Goal: Task Accomplishment & Management: Complete application form

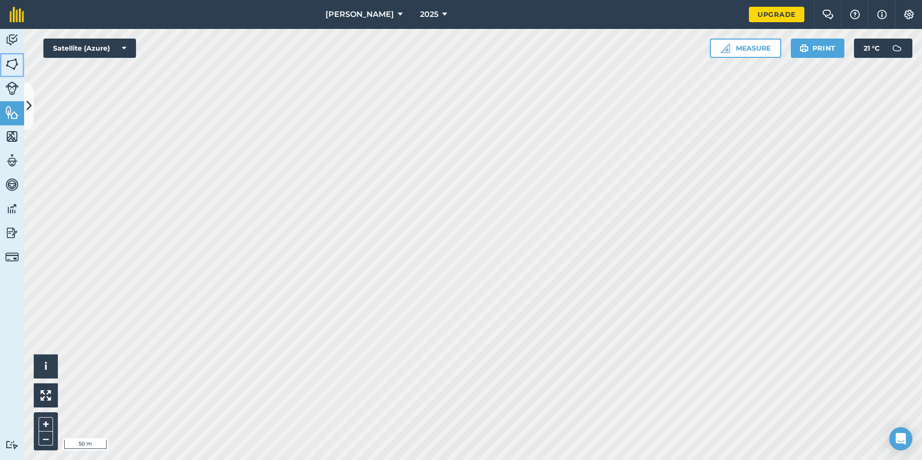
click at [21, 65] on link "Fields" at bounding box center [12, 65] width 24 height 24
click at [27, 83] on button at bounding box center [29, 106] width 10 height 48
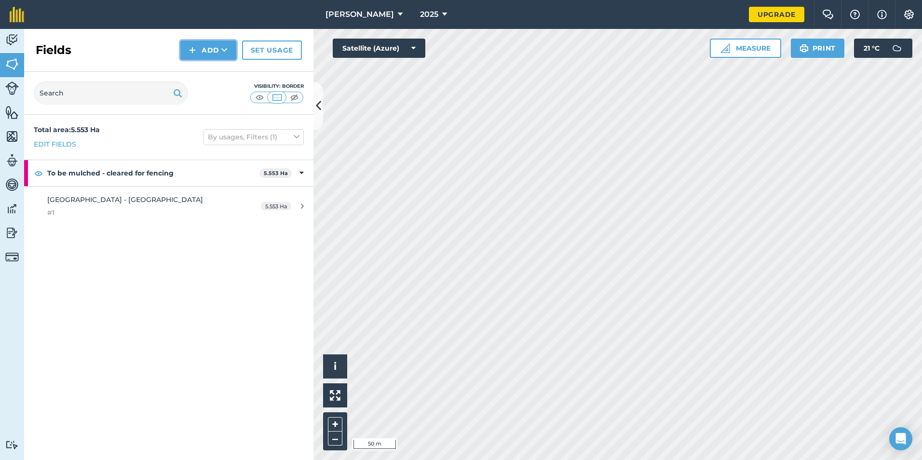
click at [197, 56] on button "Add" at bounding box center [208, 50] width 56 height 19
click at [199, 69] on link "Draw" at bounding box center [208, 71] width 53 height 21
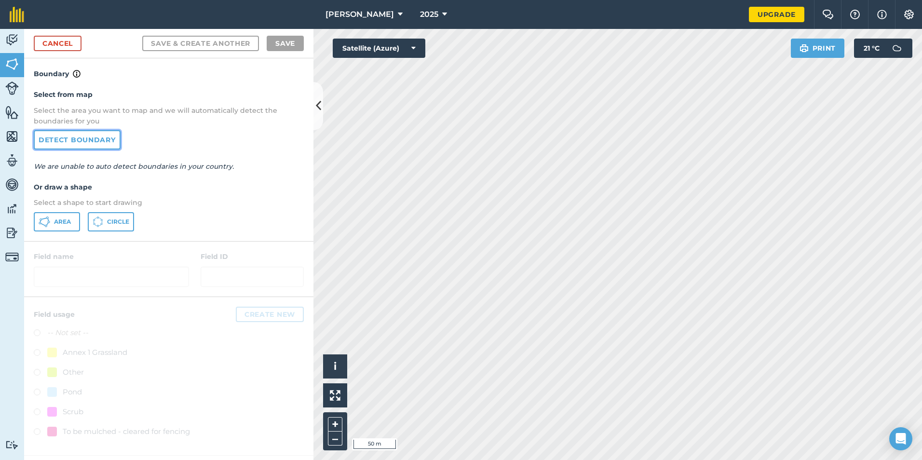
click at [94, 143] on link "Detect boundary" at bounding box center [77, 139] width 87 height 19
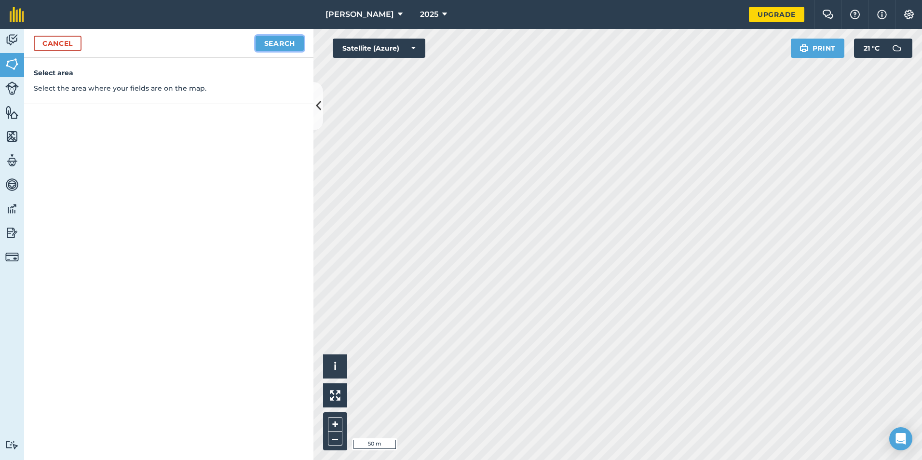
click at [267, 42] on button "Search" at bounding box center [280, 43] width 48 height 15
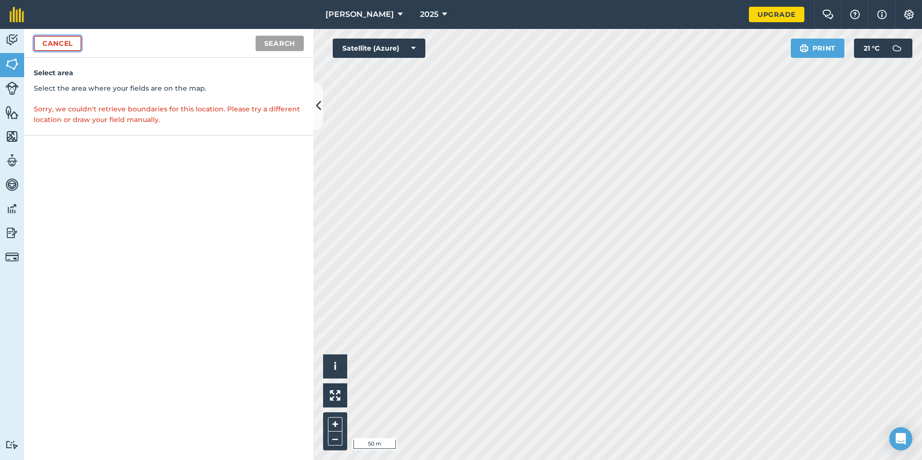
click at [72, 43] on link "Cancel" at bounding box center [58, 43] width 48 height 15
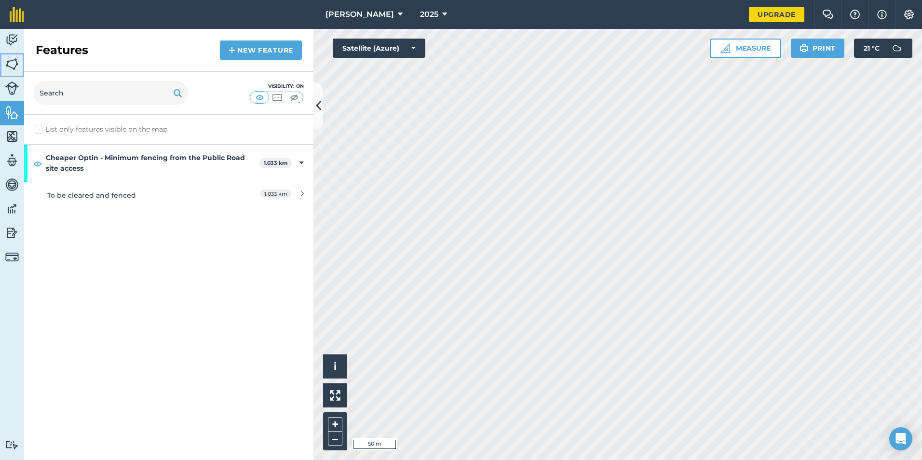
click at [13, 63] on img at bounding box center [12, 64] width 14 height 14
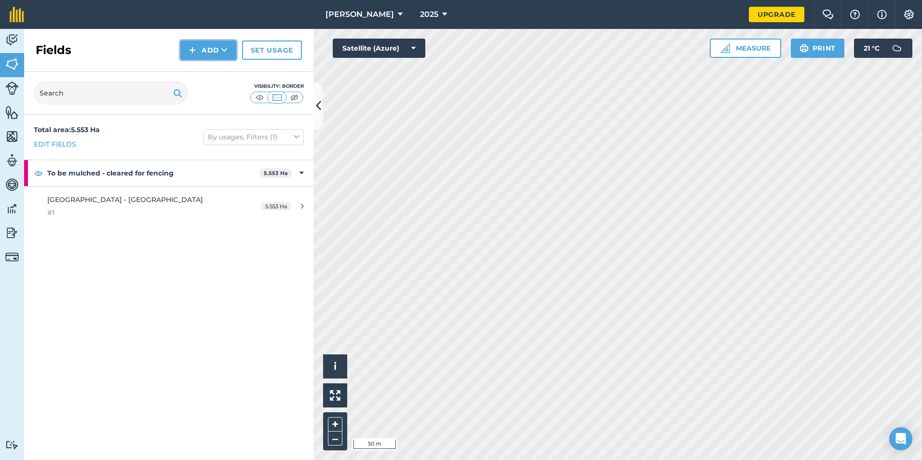
click at [229, 50] on button "Add" at bounding box center [208, 50] width 56 height 19
click at [222, 72] on link "Draw" at bounding box center [208, 71] width 53 height 21
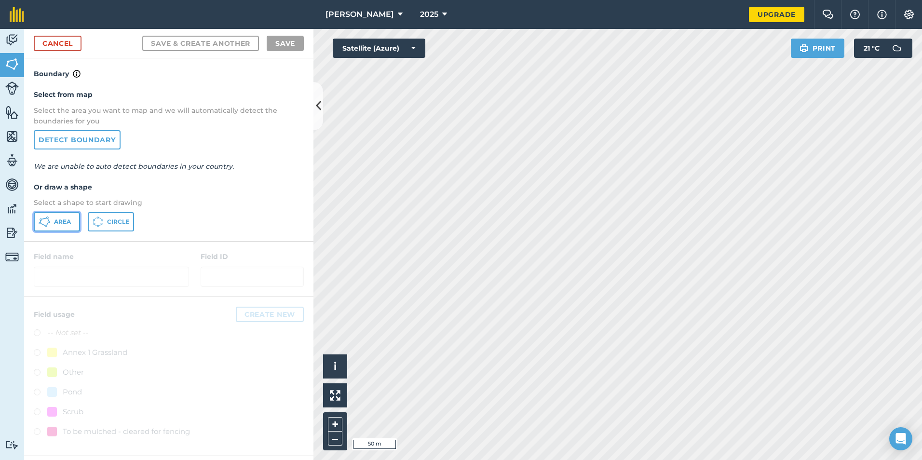
click at [67, 214] on button "Area" at bounding box center [57, 221] width 46 height 19
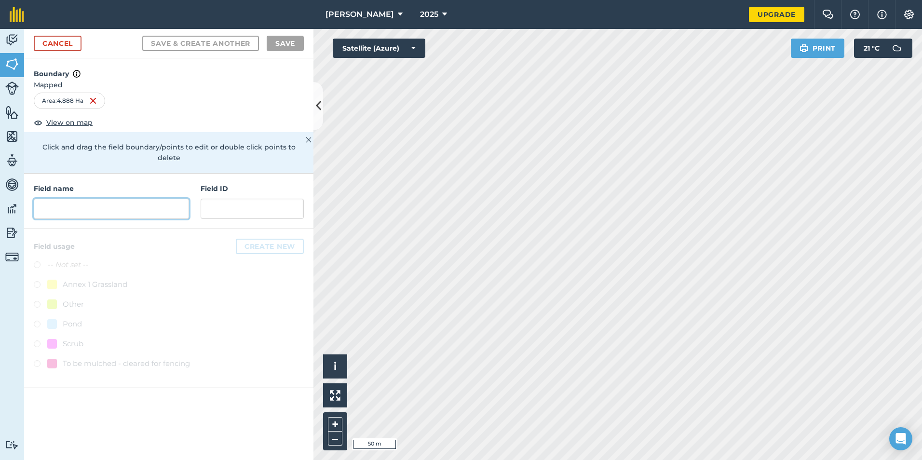
click at [72, 199] on input "text" at bounding box center [111, 209] width 155 height 20
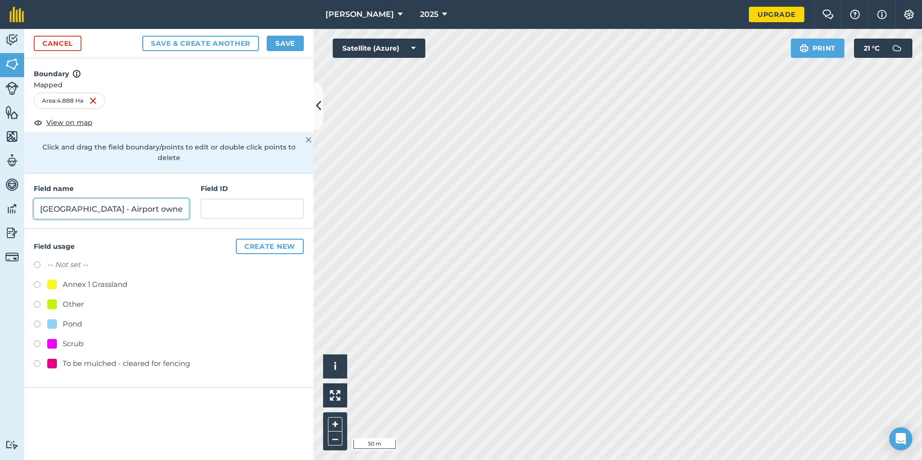
type input "[GEOGRAPHIC_DATA] - Airport owned"
click at [36, 341] on label at bounding box center [41, 346] width 14 height 10
radio input "true"
click at [284, 39] on button "Save" at bounding box center [285, 43] width 37 height 15
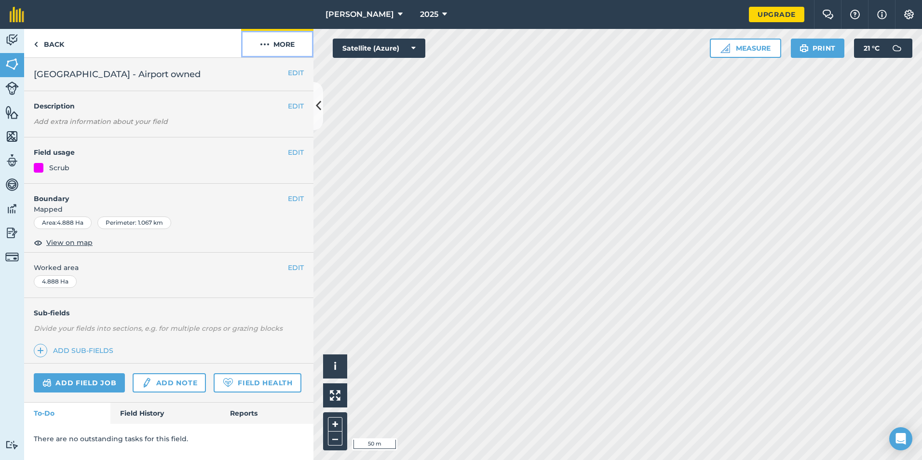
click at [274, 43] on button "More" at bounding box center [277, 43] width 72 height 28
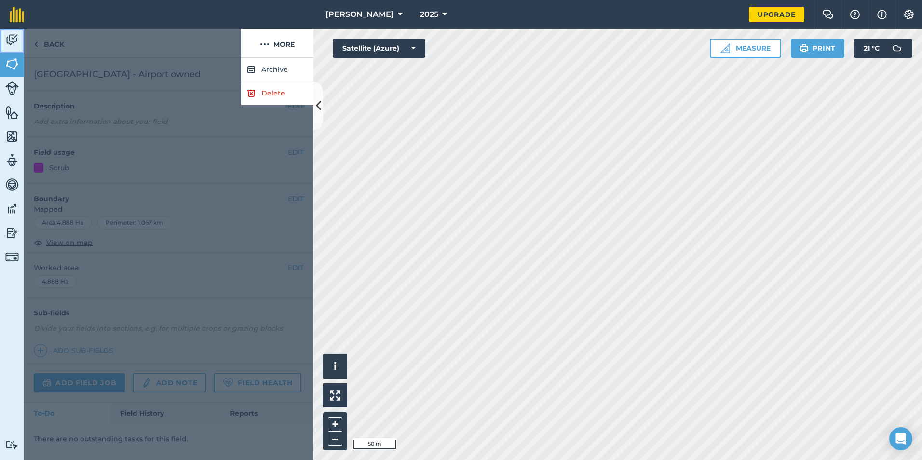
click at [18, 35] on img at bounding box center [12, 40] width 14 height 14
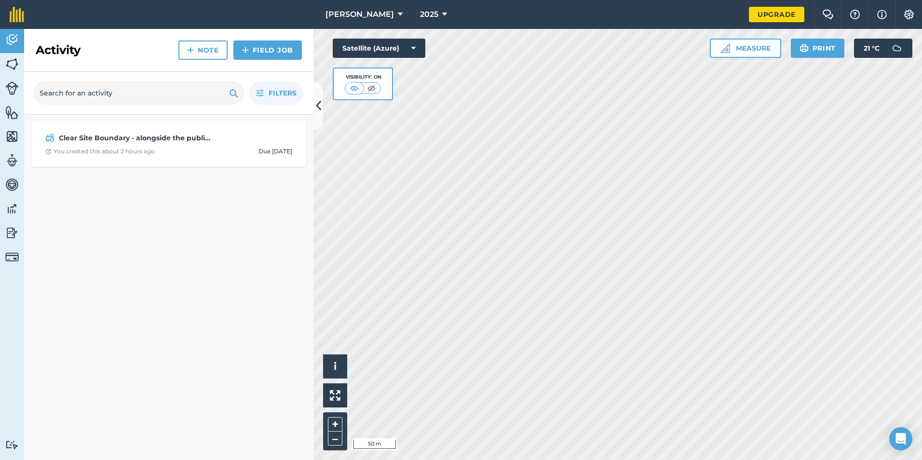
click at [27, 106] on div "Filters" at bounding box center [168, 93] width 289 height 43
click at [11, 110] on img at bounding box center [12, 112] width 14 height 14
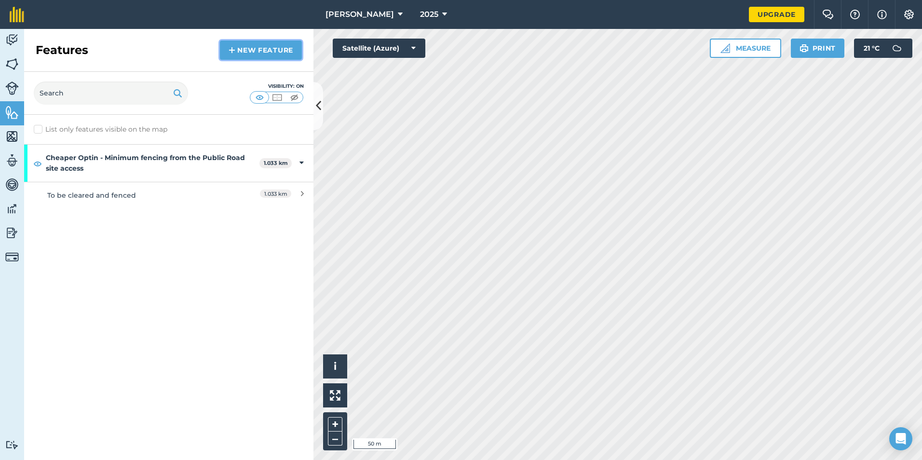
click at [260, 46] on link "New feature" at bounding box center [261, 50] width 82 height 19
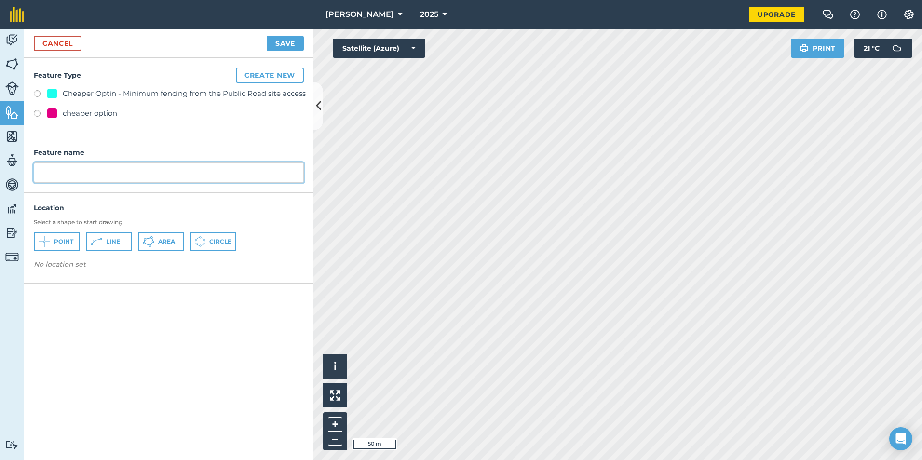
click at [49, 170] on input "text" at bounding box center [169, 173] width 270 height 20
click at [7, 139] on img at bounding box center [12, 136] width 14 height 14
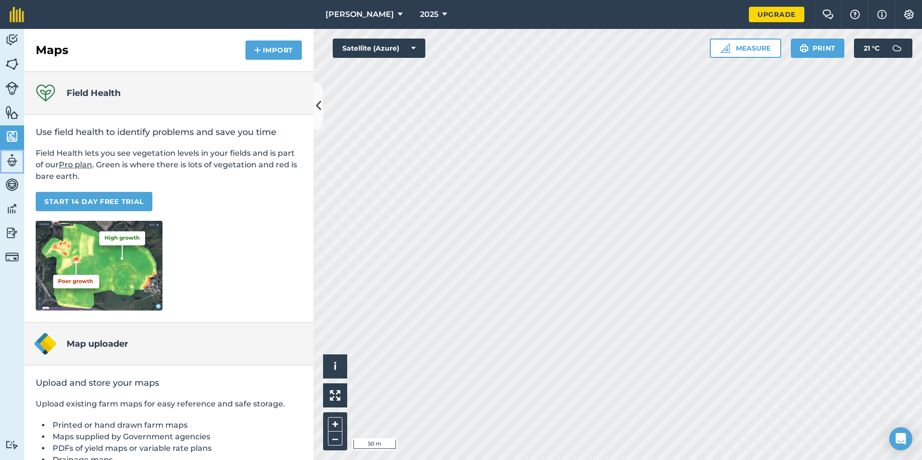
click at [11, 160] on img at bounding box center [12, 160] width 14 height 14
select select "MEMBER"
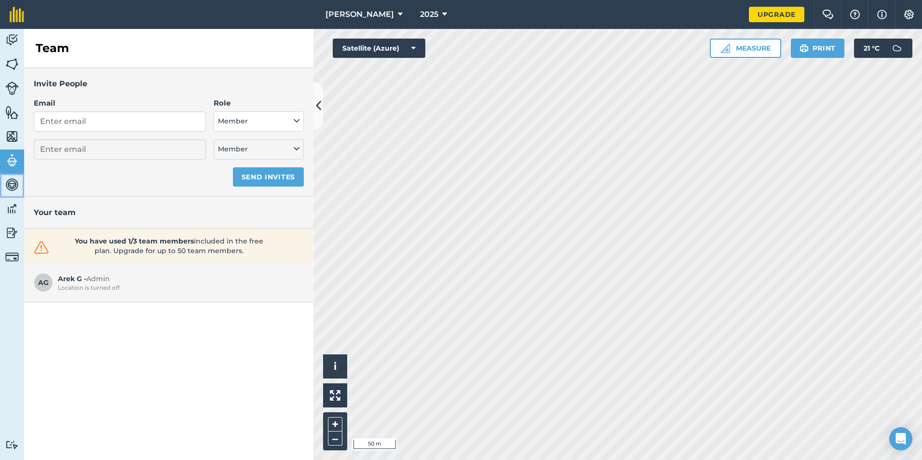
click at [4, 189] on link "Vehicles" at bounding box center [12, 186] width 24 height 24
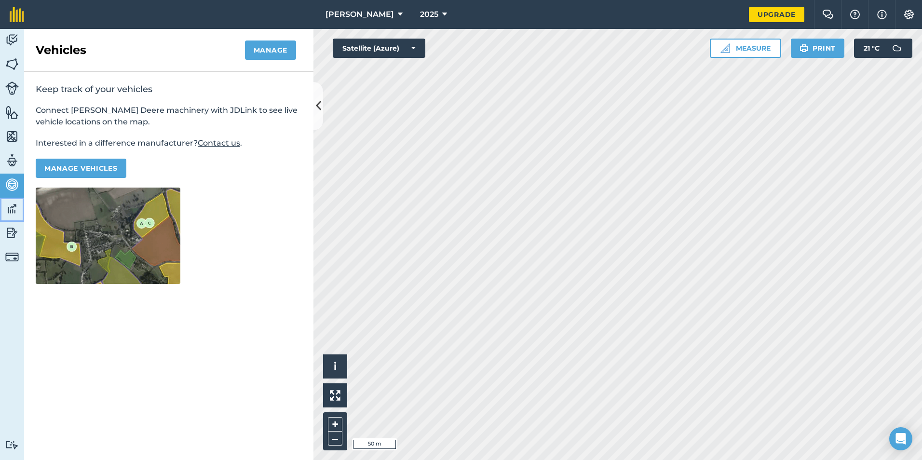
click at [3, 210] on link "Data" at bounding box center [12, 210] width 24 height 24
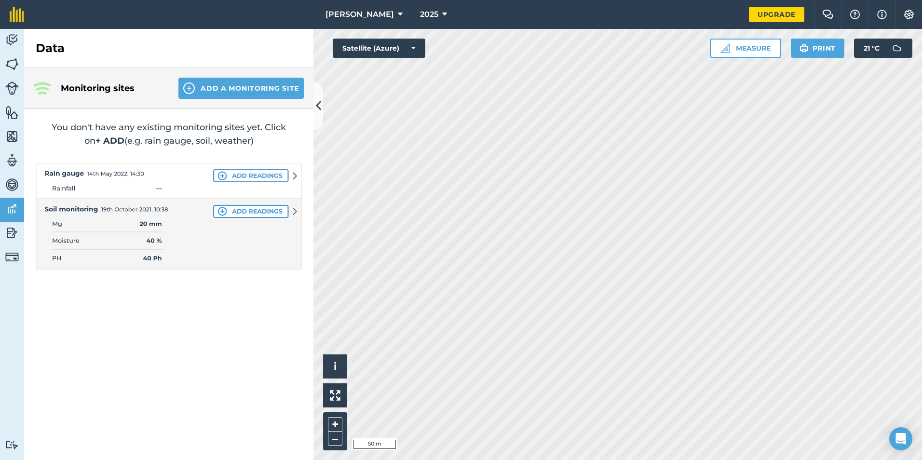
click at [271, 176] on img at bounding box center [169, 216] width 266 height 107
click at [291, 178] on img at bounding box center [169, 216] width 266 height 107
click at [292, 178] on img at bounding box center [169, 216] width 266 height 107
click at [293, 177] on img at bounding box center [169, 216] width 266 height 107
click at [217, 177] on img at bounding box center [169, 216] width 266 height 107
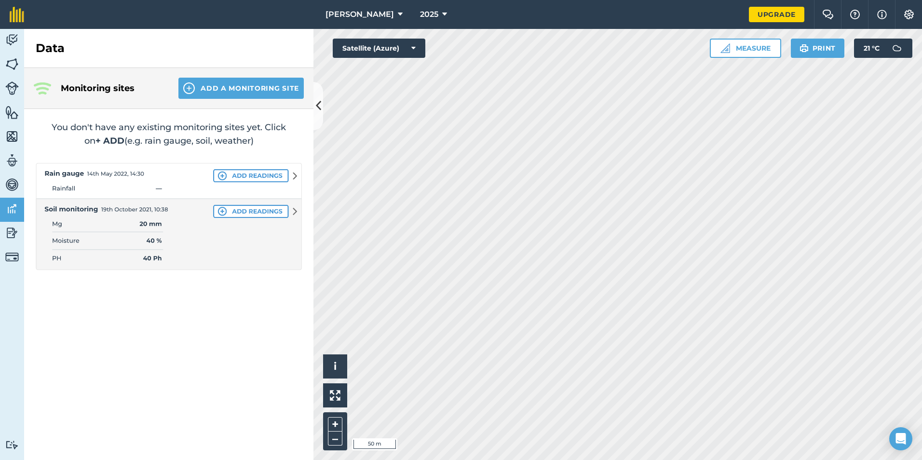
click at [224, 174] on img at bounding box center [169, 216] width 266 height 107
click at [235, 82] on button "Add a Monitoring Site" at bounding box center [240, 88] width 125 height 21
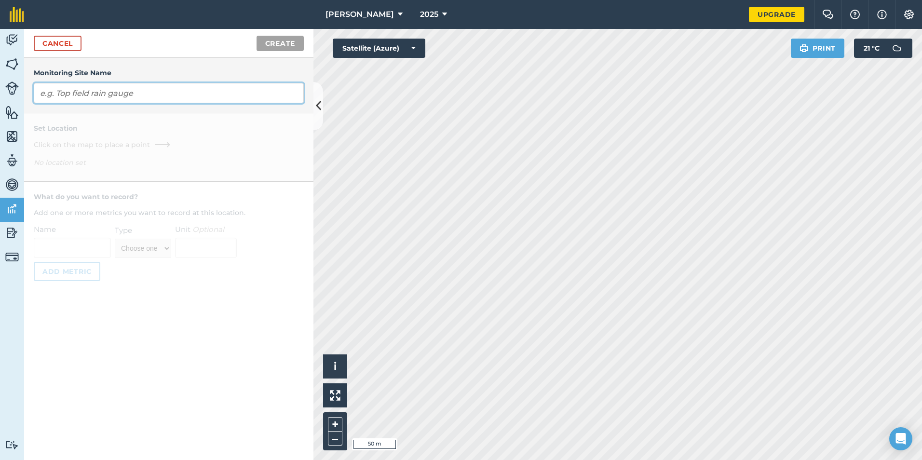
click at [219, 99] on input "text" at bounding box center [169, 93] width 270 height 20
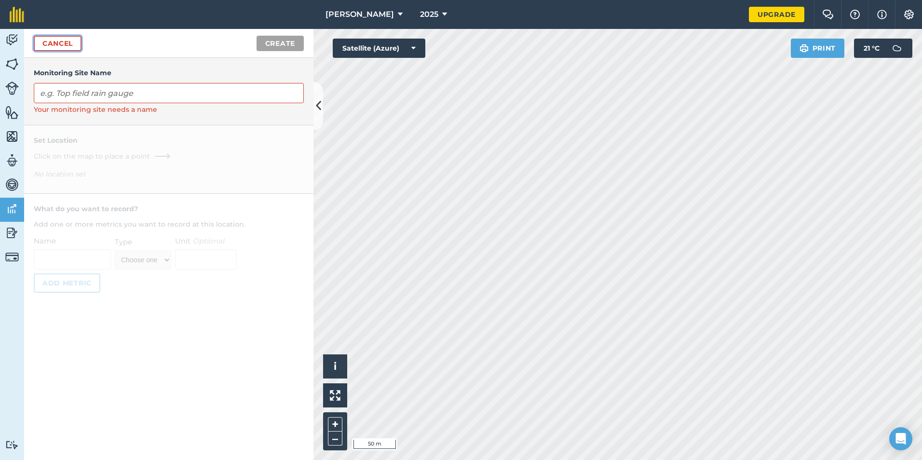
click at [51, 41] on link "Cancel" at bounding box center [58, 43] width 48 height 15
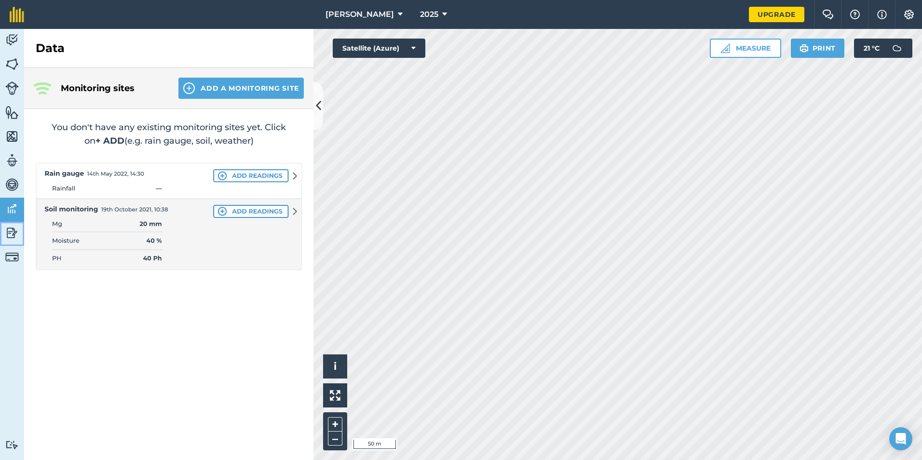
click at [0, 237] on link "Reporting" at bounding box center [12, 234] width 24 height 24
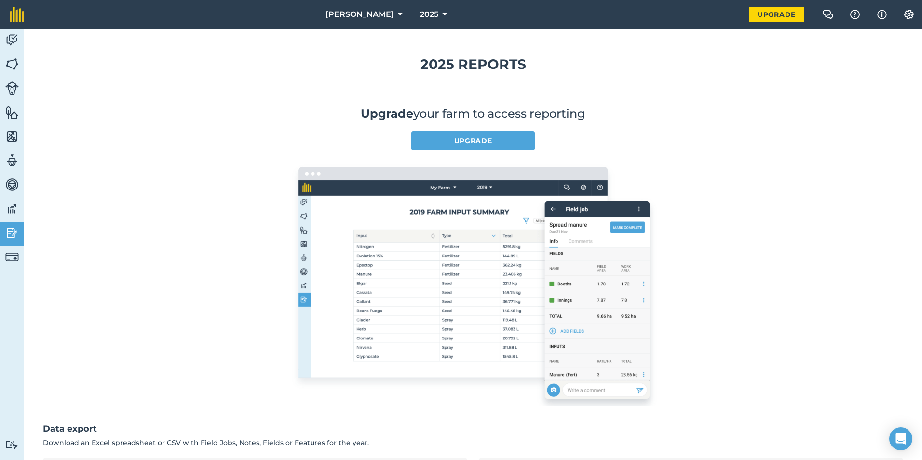
click at [766, 4] on div "Upgrade" at bounding box center [776, 14] width 55 height 29
click at [765, 11] on link "Upgrade" at bounding box center [776, 14] width 55 height 15
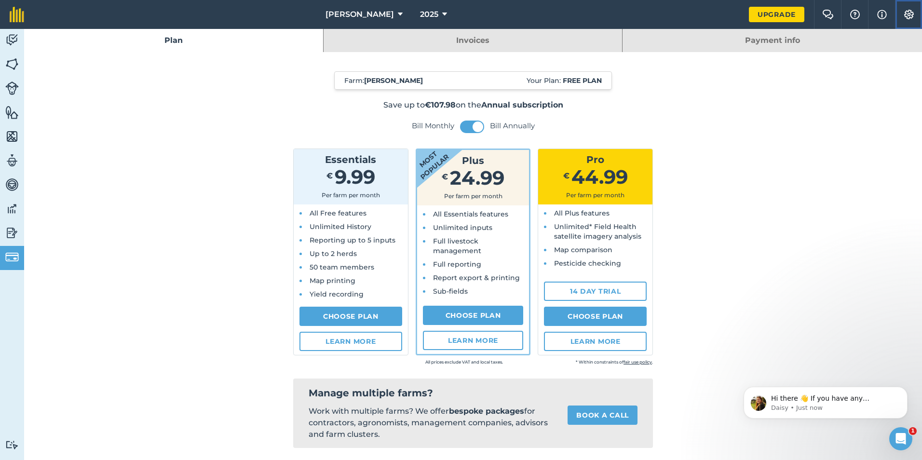
click at [907, 11] on img at bounding box center [910, 15] width 12 height 10
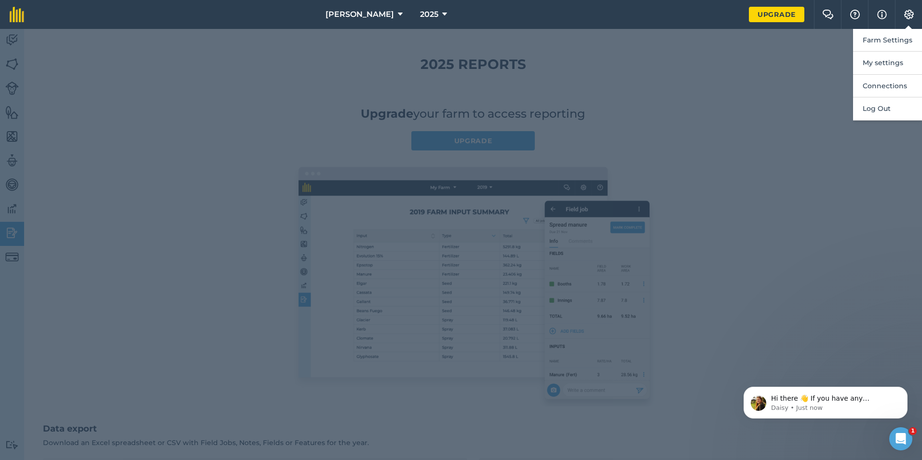
click at [12, 49] on div at bounding box center [461, 244] width 922 height 431
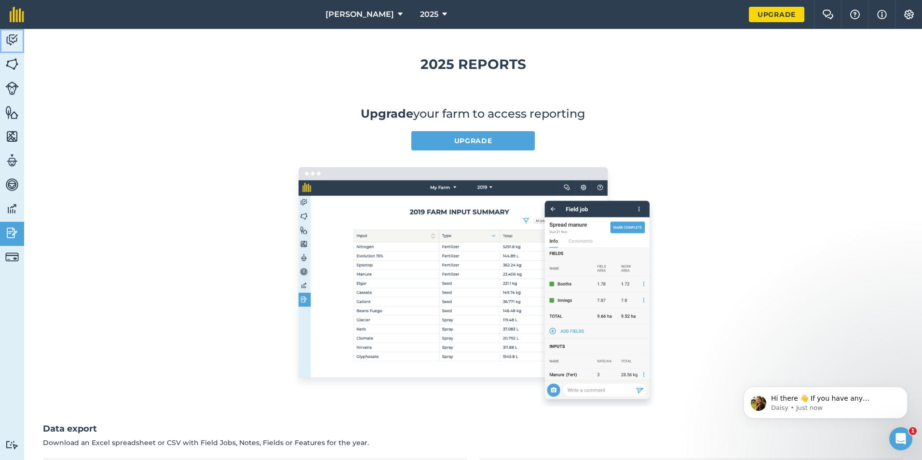
click at [14, 37] on img at bounding box center [12, 40] width 14 height 14
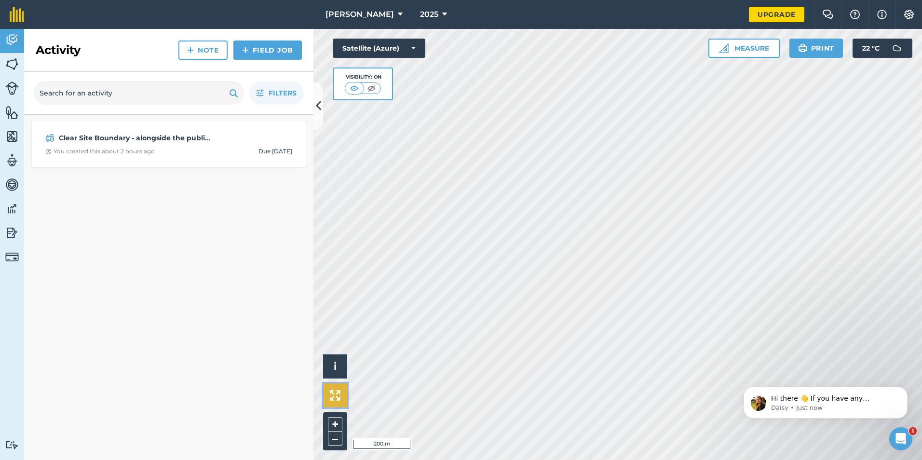
click at [327, 397] on button at bounding box center [335, 396] width 24 height 24
click at [320, 95] on button at bounding box center [319, 106] width 10 height 48
